Goal: Find contact information: Find contact information

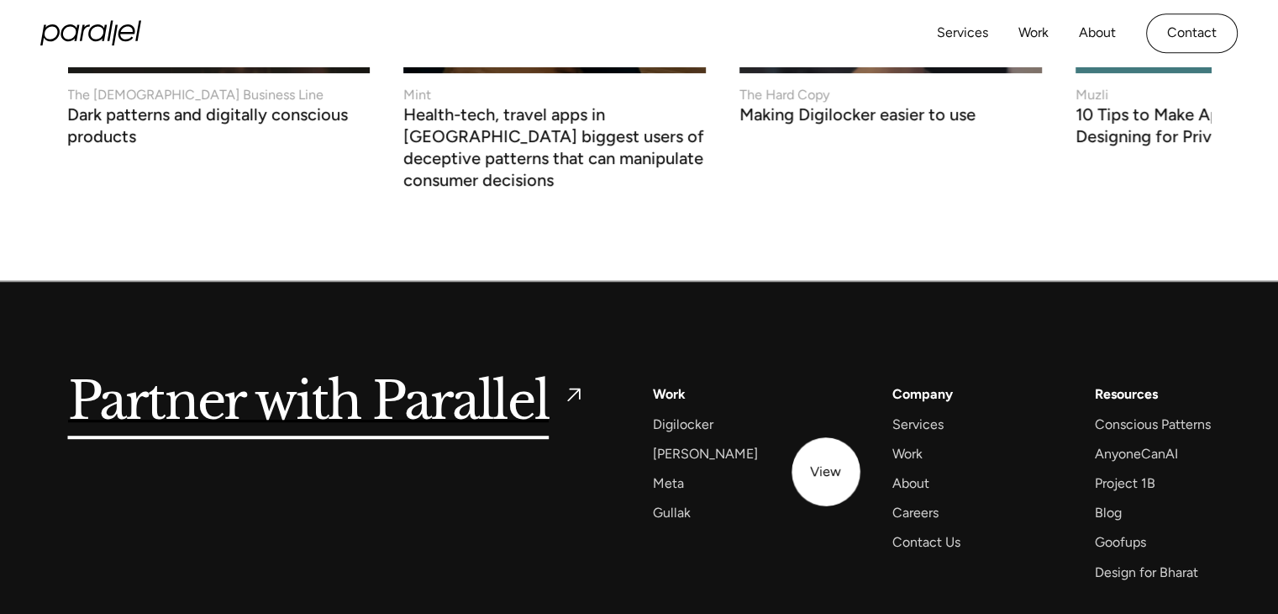
scroll to position [7361, 0]
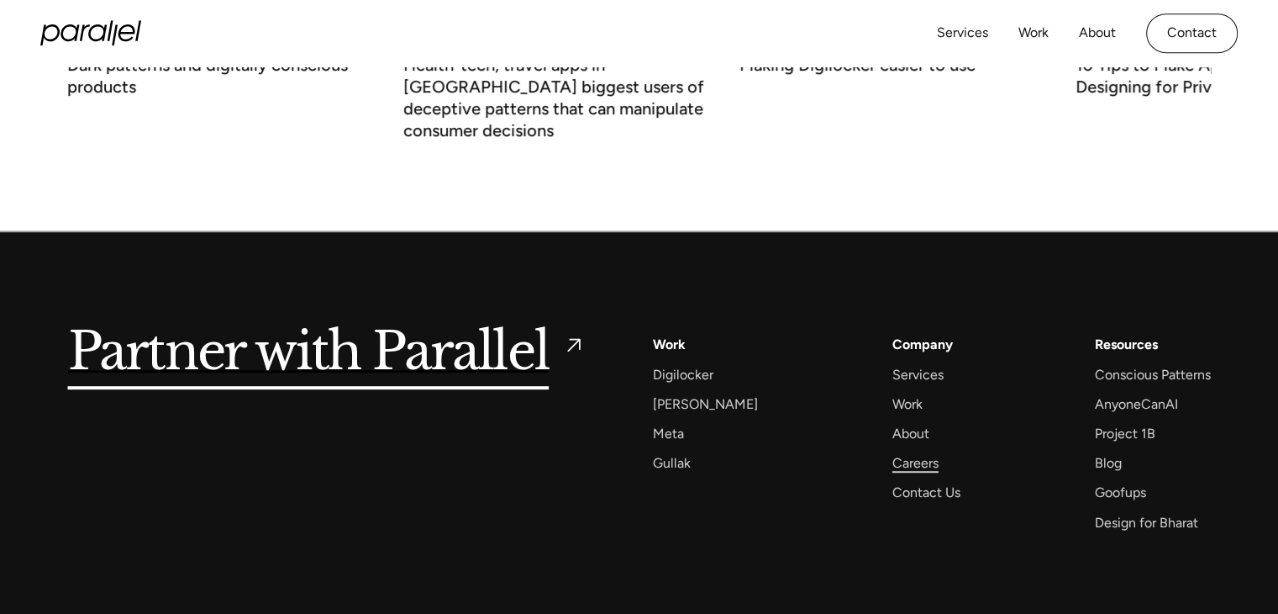
click at [900, 451] on div "Careers" at bounding box center [916, 462] width 46 height 23
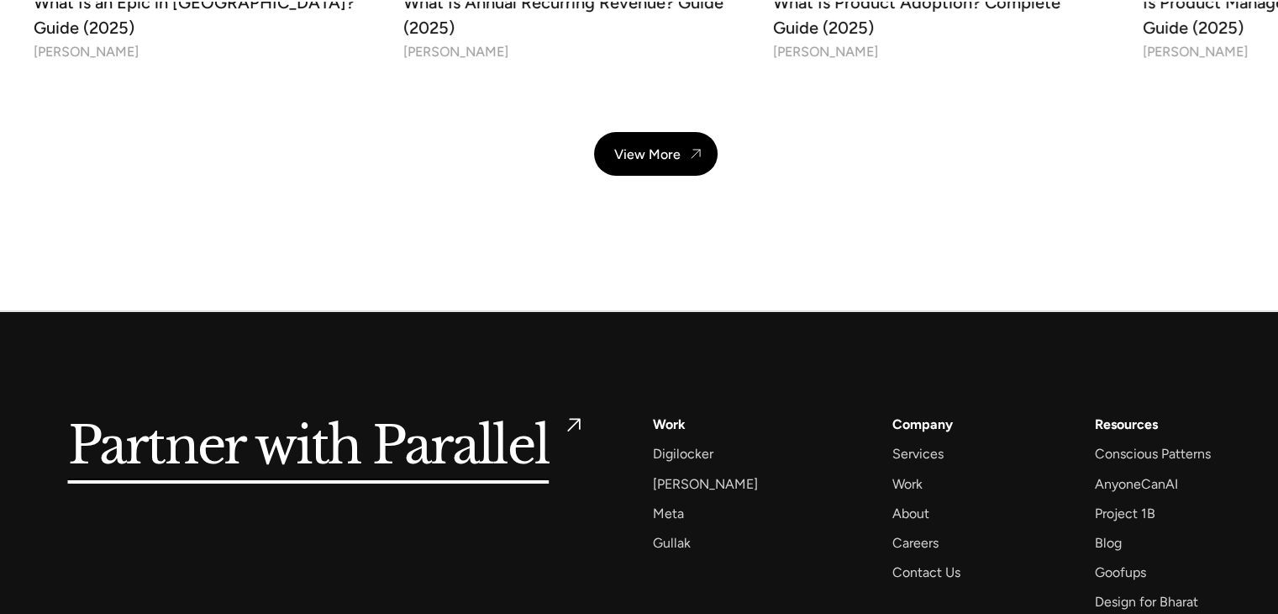
scroll to position [6119, 0]
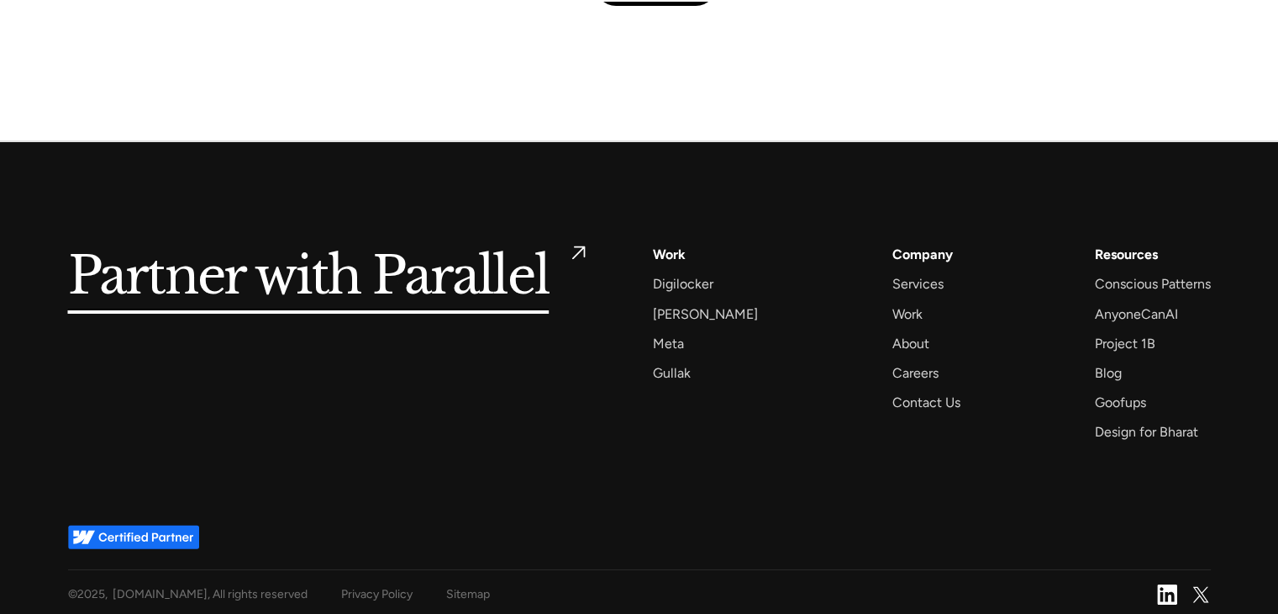
click at [400, 280] on h5 "Partner with Parallel" at bounding box center [309, 277] width 482 height 68
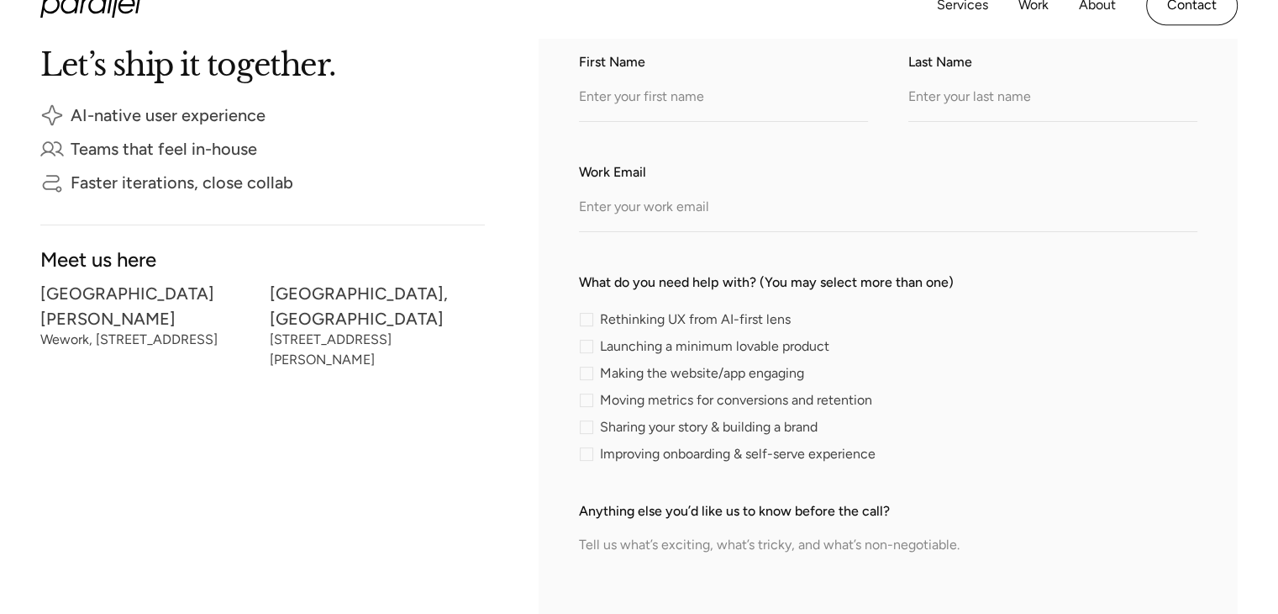
scroll to position [420, 0]
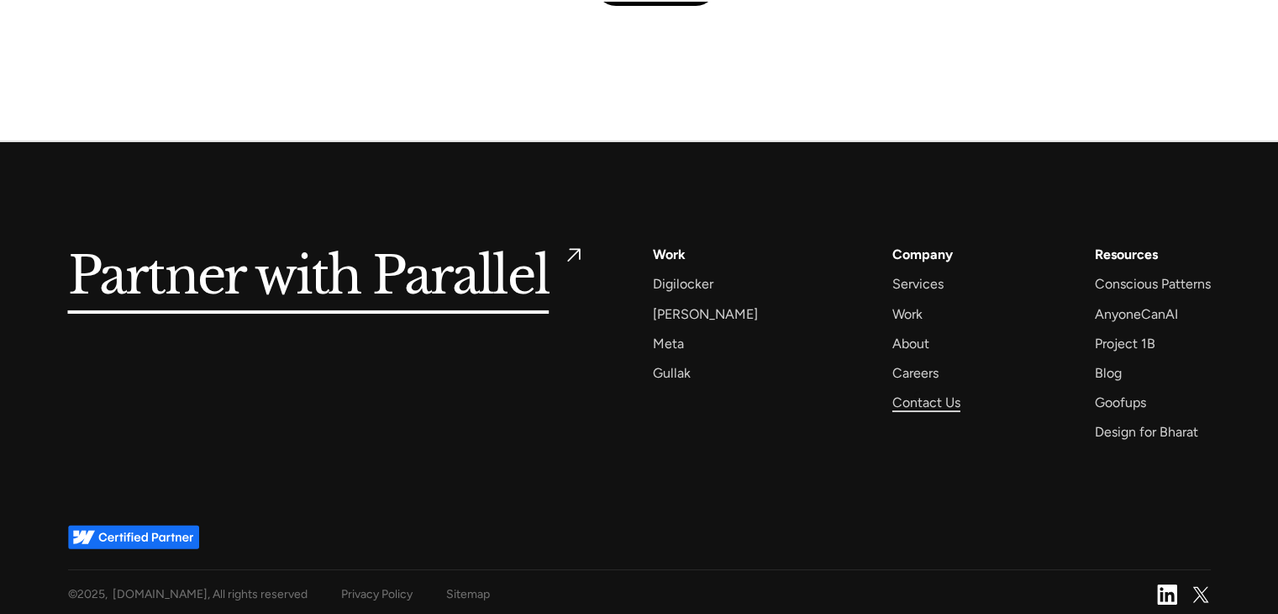
click at [918, 394] on div "Contact Us" at bounding box center [927, 402] width 68 height 23
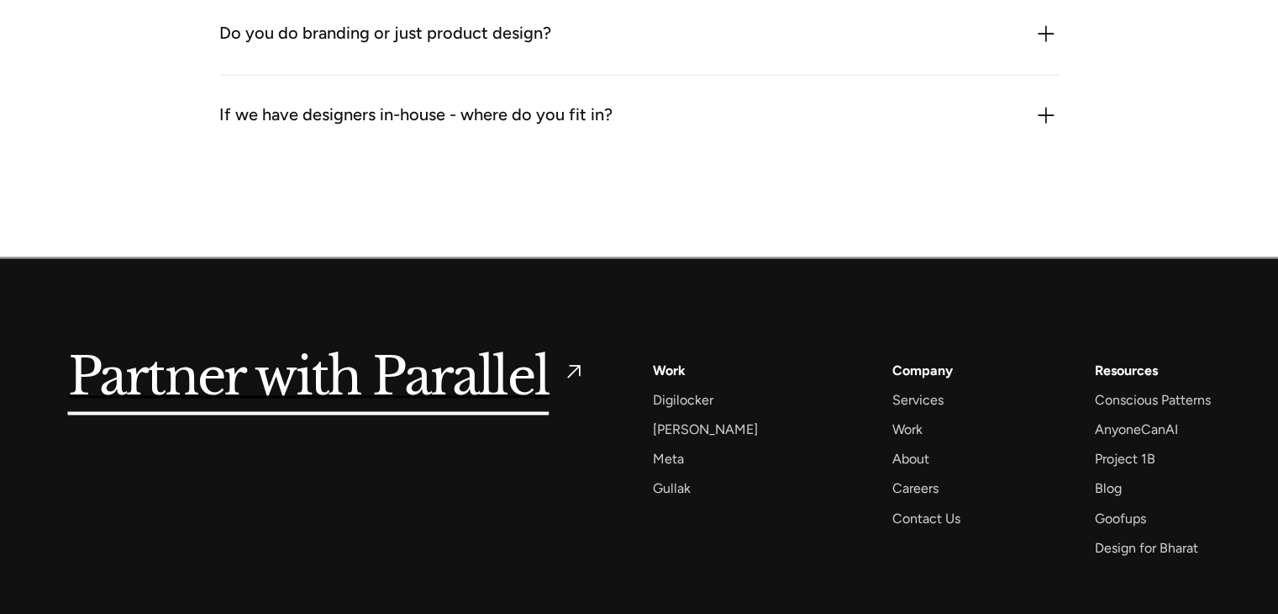
scroll to position [2723, 0]
